Goal: Task Accomplishment & Management: Manage account settings

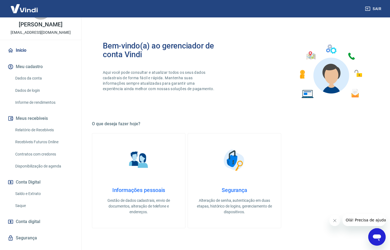
scroll to position [40, 0]
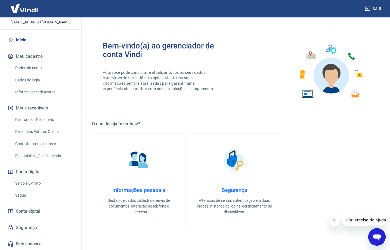
click at [50, 180] on link "Saldo e Extrato" at bounding box center [44, 183] width 62 height 11
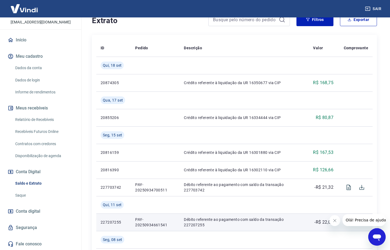
scroll to position [63, 0]
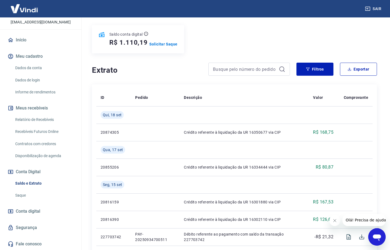
click at [41, 117] on link "Relatório de Recebíveis" at bounding box center [44, 119] width 62 height 11
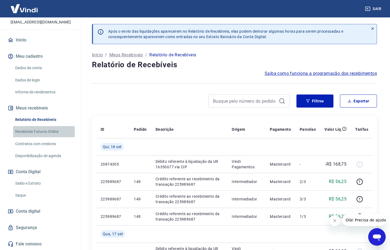
click at [55, 131] on link "Recebíveis Futuros Online" at bounding box center [44, 131] width 62 height 11
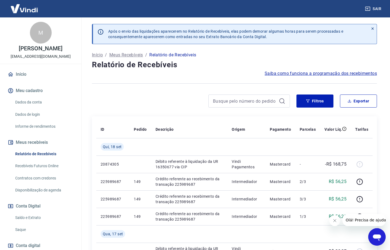
click at [51, 168] on link "Recebíveis Futuros Online" at bounding box center [44, 165] width 62 height 11
